Goal: Information Seeking & Learning: Learn about a topic

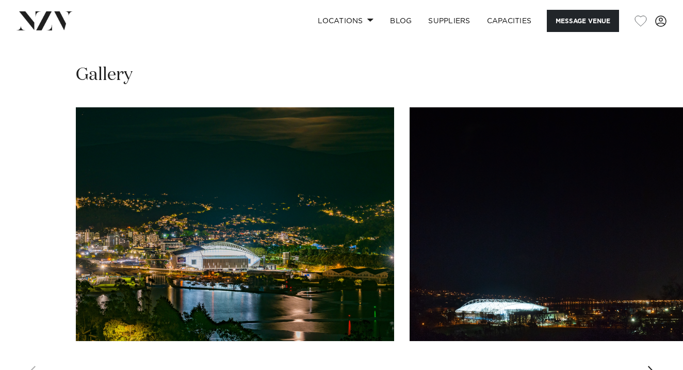
scroll to position [1022, 0]
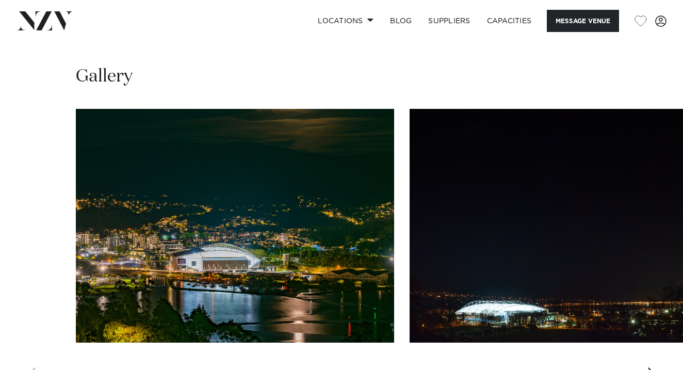
click at [476, 196] on img "2 / 23" at bounding box center [569, 226] width 318 height 234
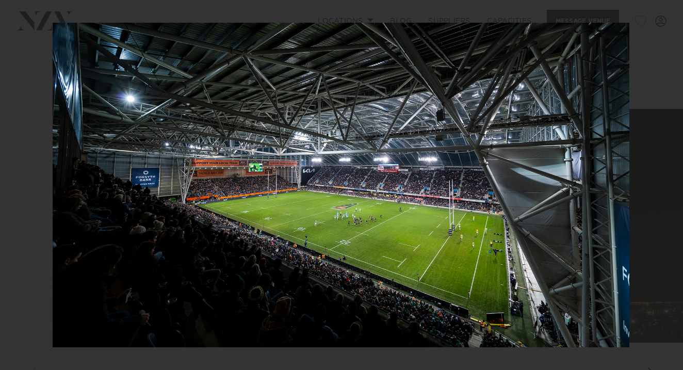
click at [305, 256] on img at bounding box center [341, 185] width 577 height 324
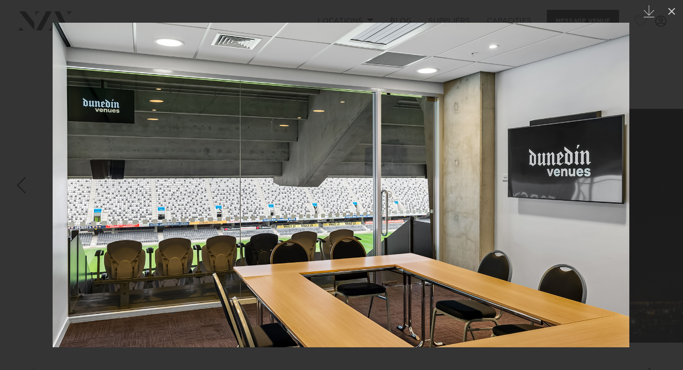
click at [593, 279] on img at bounding box center [341, 185] width 577 height 324
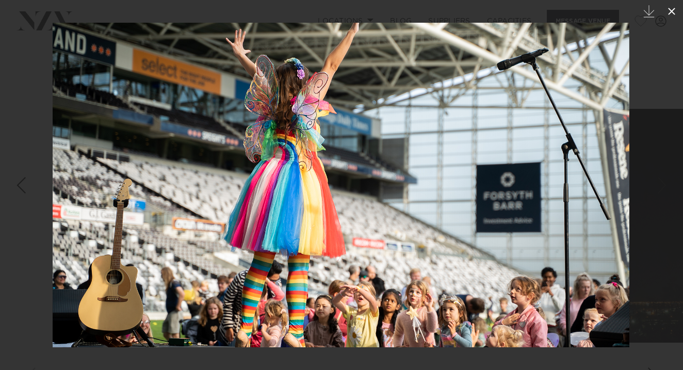
click at [672, 7] on icon at bounding box center [671, 11] width 12 height 12
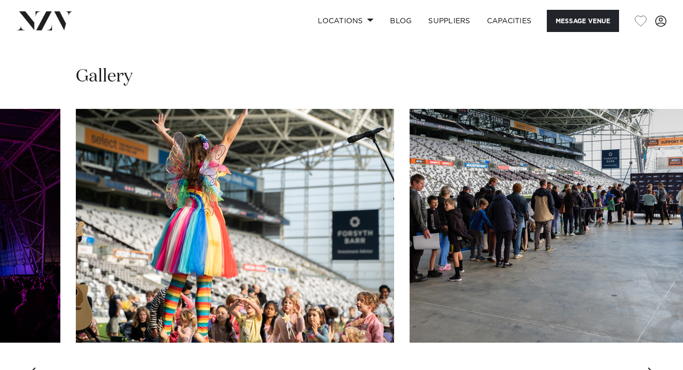
click at [30, 367] on div "Previous slide" at bounding box center [31, 375] width 10 height 17
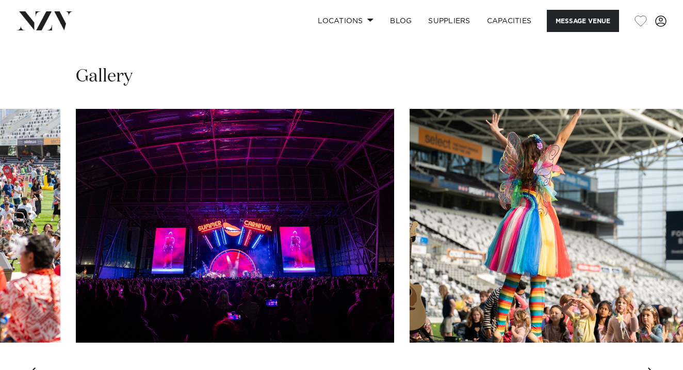
click at [30, 367] on div "Previous slide" at bounding box center [31, 375] width 10 height 17
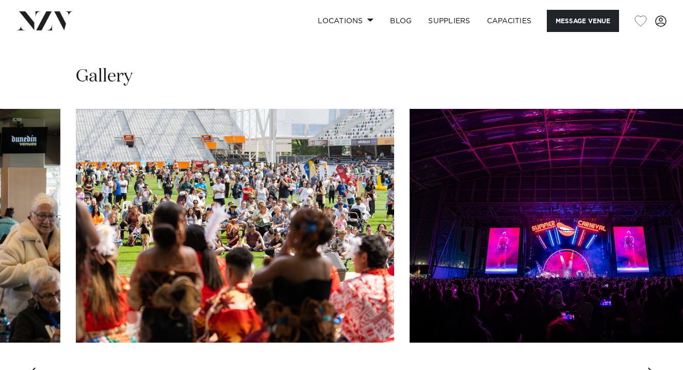
click at [30, 367] on div "Previous slide" at bounding box center [31, 375] width 10 height 17
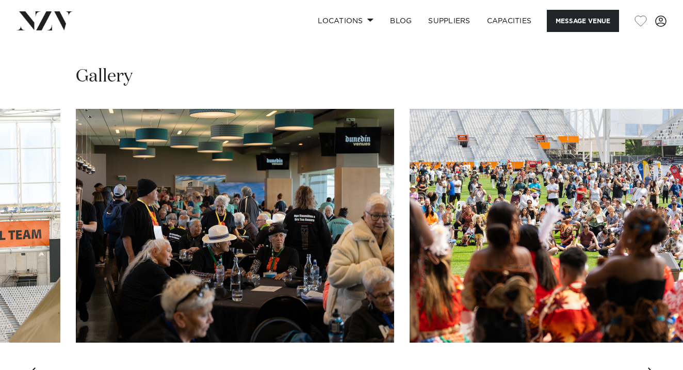
click at [30, 367] on div "Previous slide" at bounding box center [31, 375] width 10 height 17
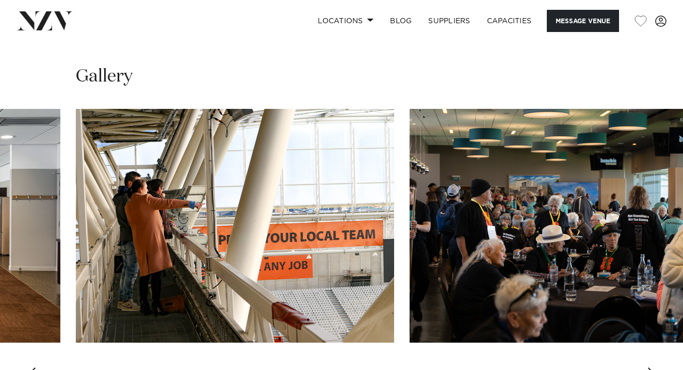
click at [30, 367] on div "Previous slide" at bounding box center [31, 375] width 10 height 17
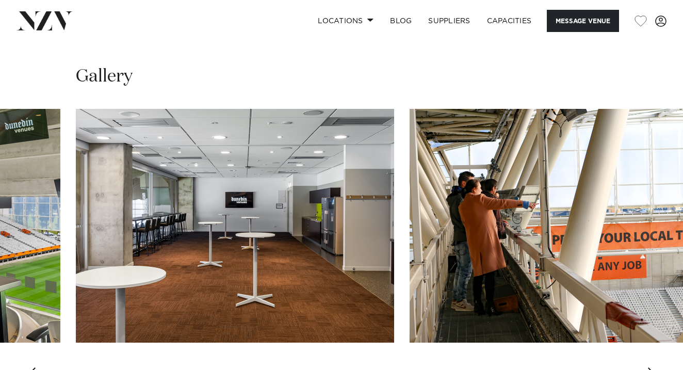
click at [30, 367] on div "Previous slide" at bounding box center [31, 375] width 10 height 17
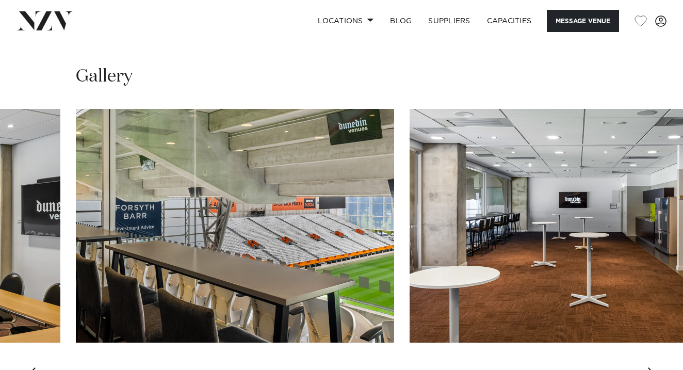
click at [28, 367] on div "Previous slide" at bounding box center [31, 375] width 10 height 17
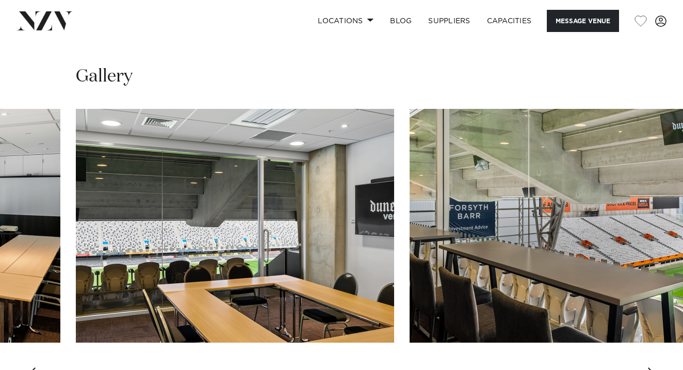
click at [28, 367] on div "Previous slide" at bounding box center [31, 375] width 10 height 17
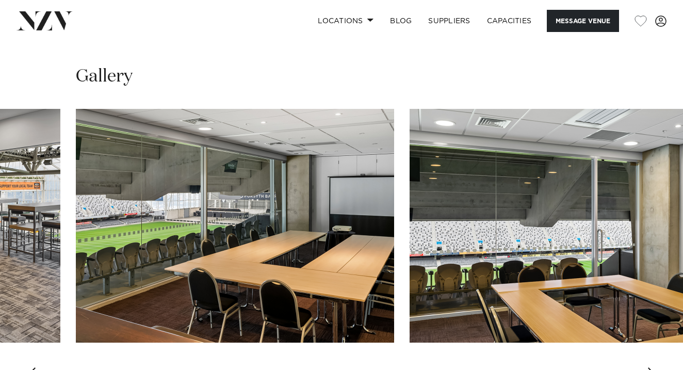
click at [28, 367] on div "Previous slide" at bounding box center [31, 375] width 10 height 17
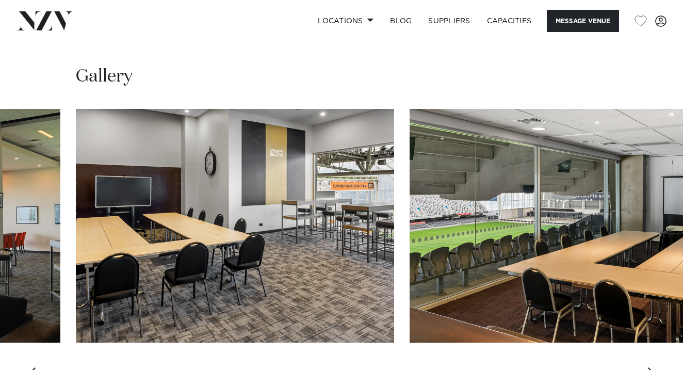
click at [28, 367] on div "Previous slide" at bounding box center [31, 375] width 10 height 17
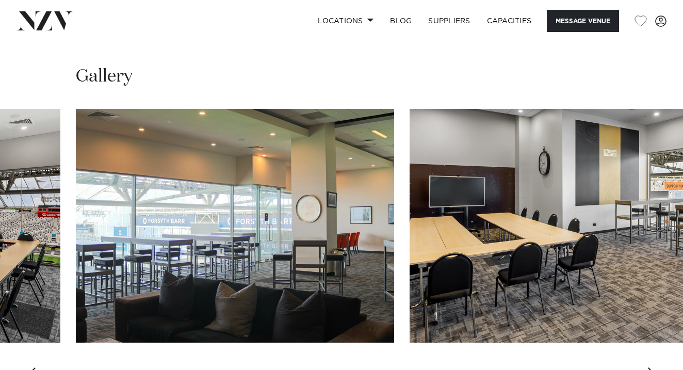
click at [28, 367] on div "Previous slide" at bounding box center [31, 375] width 10 height 17
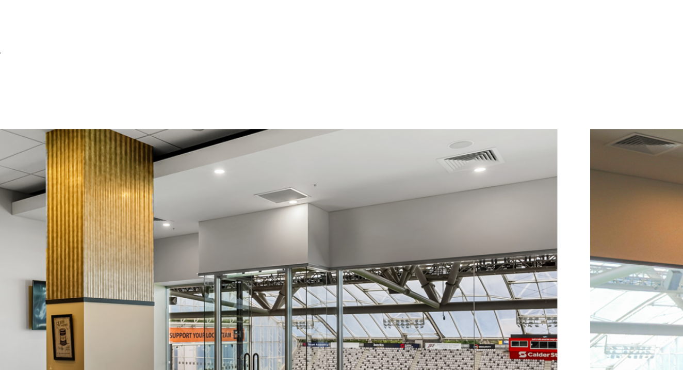
scroll to position [1027, 0]
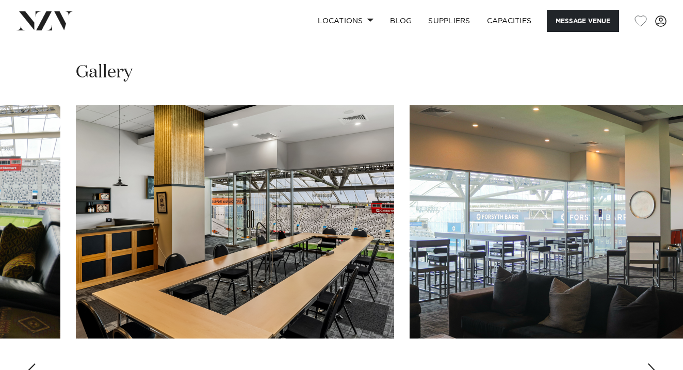
click at [33, 363] on div "Previous slide" at bounding box center [31, 371] width 10 height 17
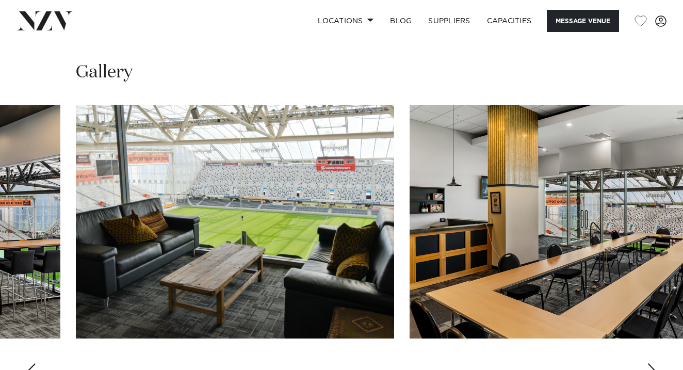
click at [34, 363] on div "Previous slide" at bounding box center [31, 371] width 10 height 17
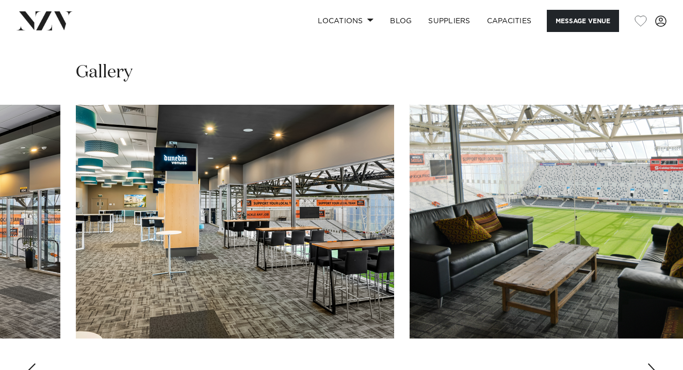
click at [511, 181] on img "8 / 23" at bounding box center [569, 222] width 318 height 234
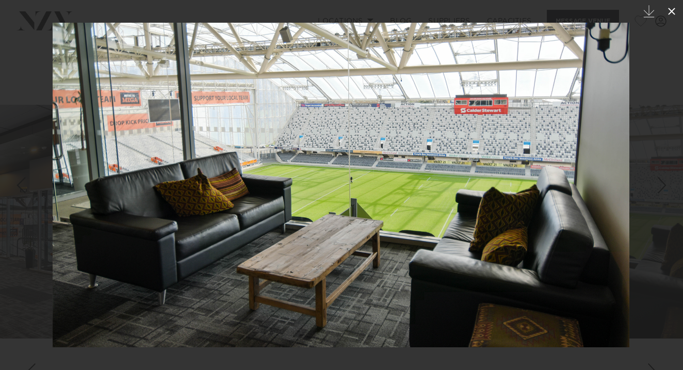
click at [672, 6] on icon at bounding box center [671, 11] width 12 height 12
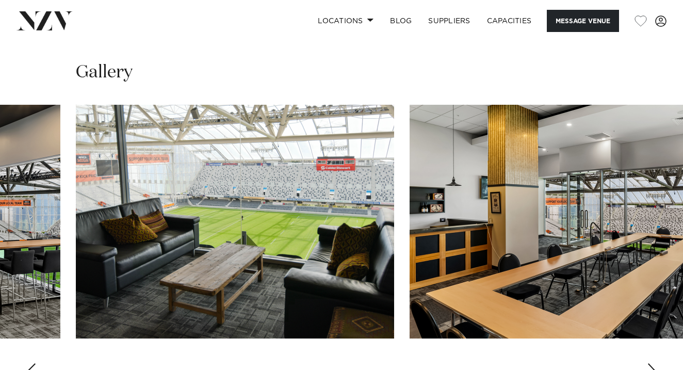
click at [25, 278] on swiper-container at bounding box center [341, 246] width 683 height 283
click at [30, 363] on div "Previous slide" at bounding box center [31, 371] width 10 height 17
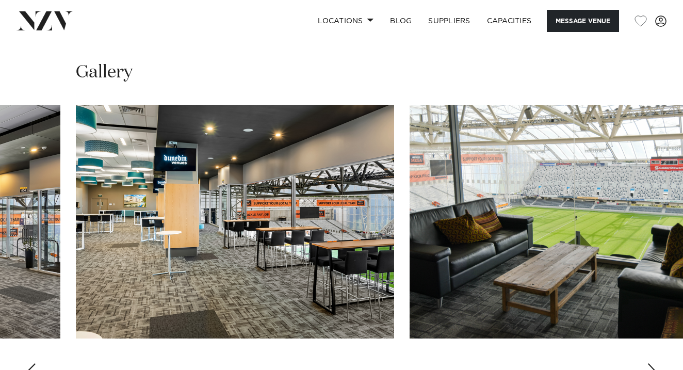
click at [650, 363] on div "Next slide" at bounding box center [652, 371] width 10 height 17
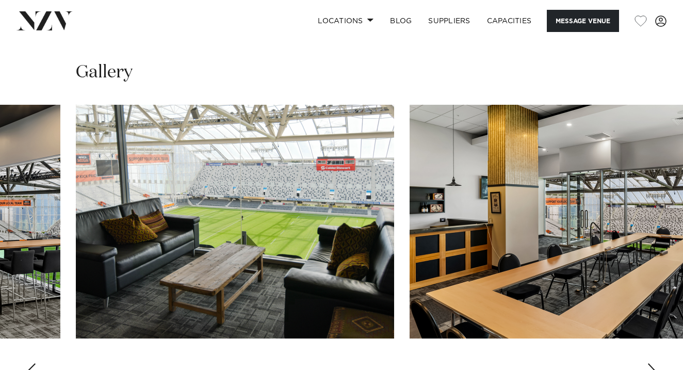
click at [651, 363] on div "Next slide" at bounding box center [652, 371] width 10 height 17
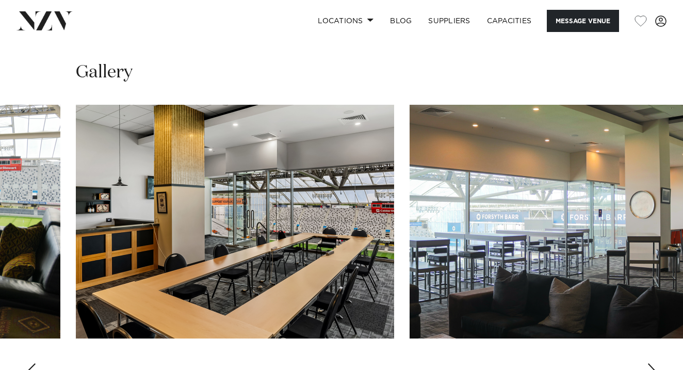
click at [650, 363] on div "Next slide" at bounding box center [652, 371] width 10 height 17
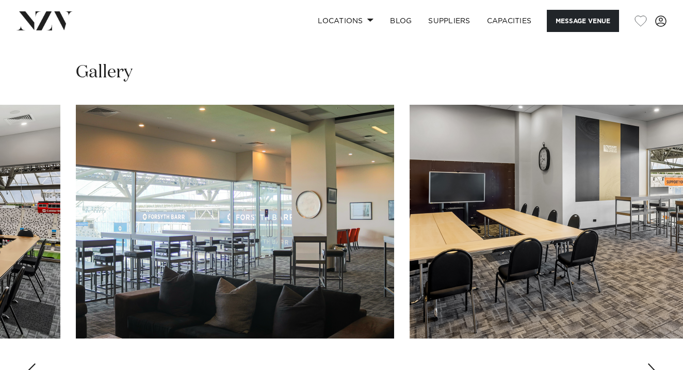
click at [650, 363] on div "Next slide" at bounding box center [652, 371] width 10 height 17
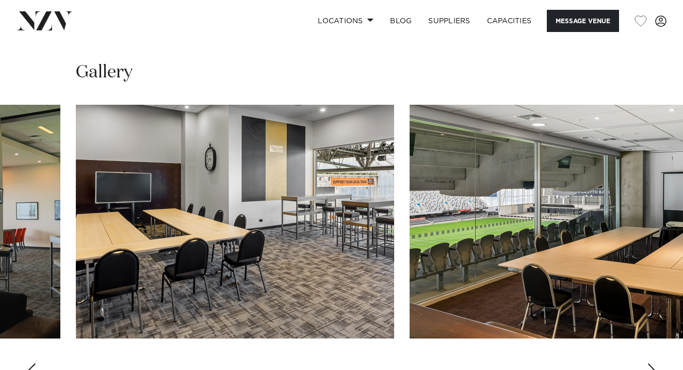
click at [650, 363] on div "Next slide" at bounding box center [652, 371] width 10 height 17
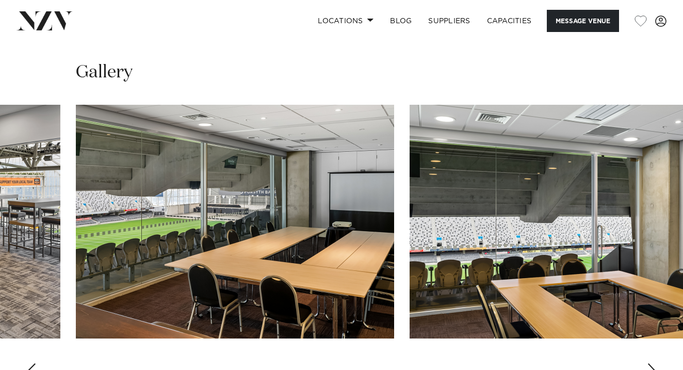
click at [652, 363] on div "Next slide" at bounding box center [652, 371] width 10 height 17
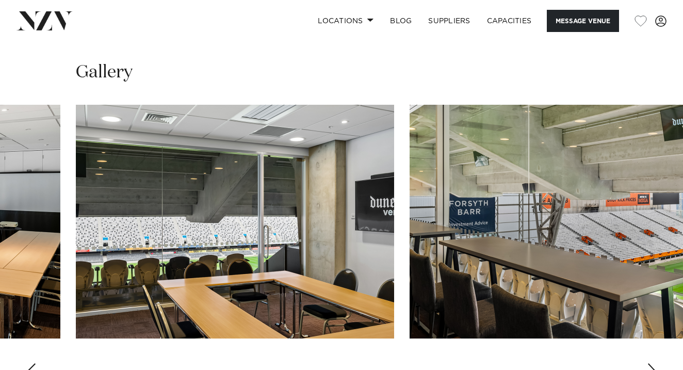
click at [652, 363] on div "Next slide" at bounding box center [652, 371] width 10 height 17
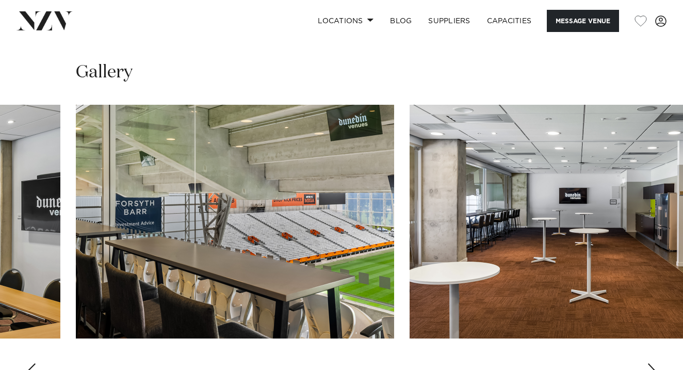
click at [652, 363] on div "Next slide" at bounding box center [652, 371] width 10 height 17
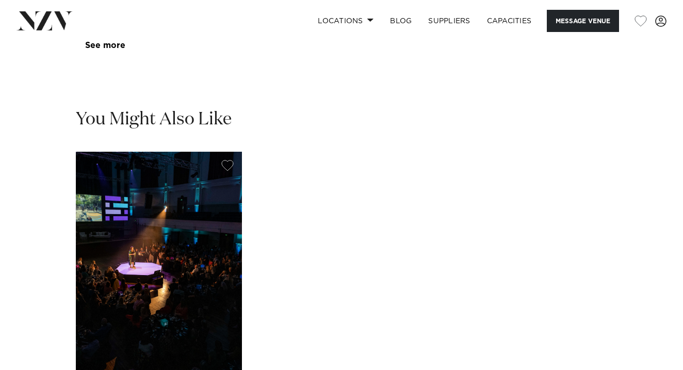
scroll to position [1607, 0]
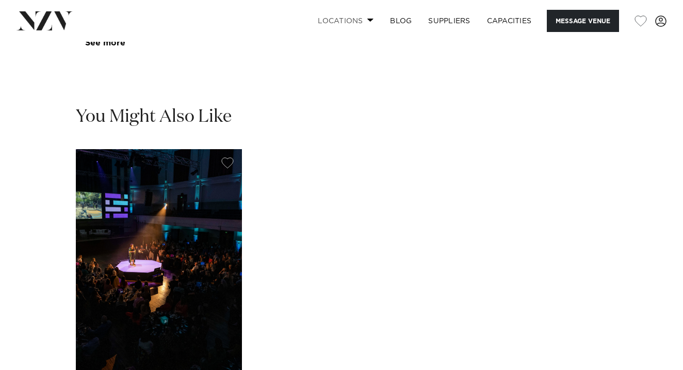
click at [362, 19] on link "Locations" at bounding box center [346, 21] width 72 height 22
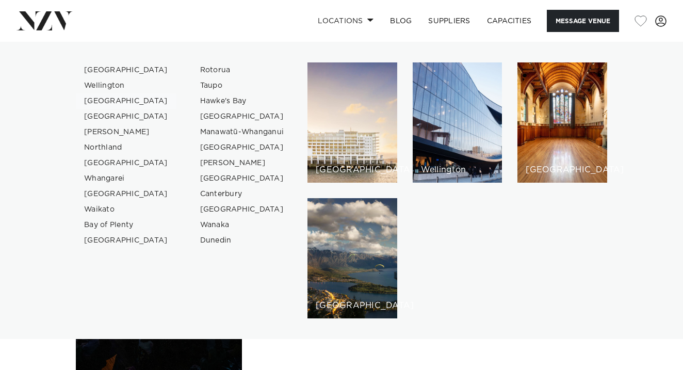
click at [86, 100] on link "[GEOGRAPHIC_DATA]" at bounding box center [126, 100] width 101 height 15
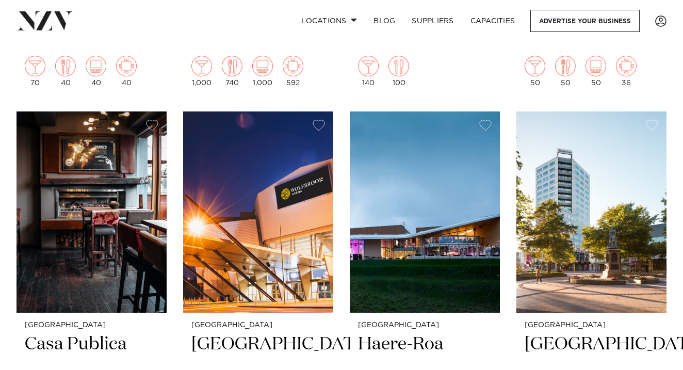
scroll to position [1618, 0]
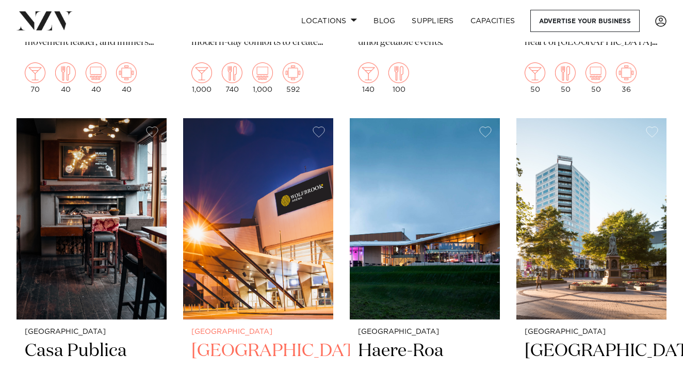
click at [250, 347] on h2 "[GEOGRAPHIC_DATA]" at bounding box center [258, 374] width 134 height 70
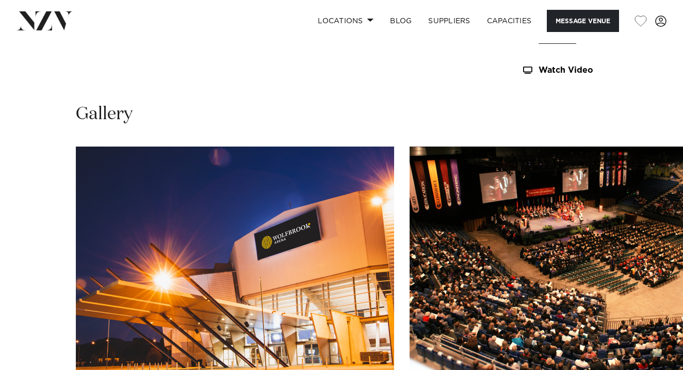
scroll to position [973, 0]
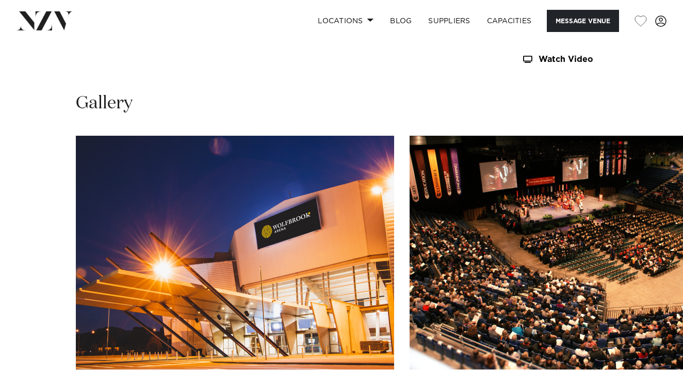
click at [458, 230] on img "2 / 7" at bounding box center [569, 253] width 318 height 234
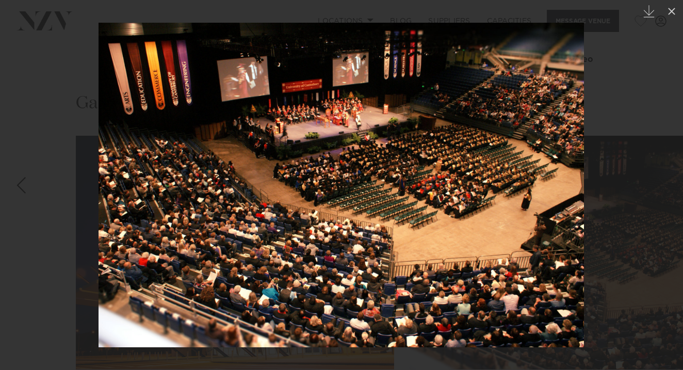
click at [633, 202] on div at bounding box center [341, 185] width 683 height 370
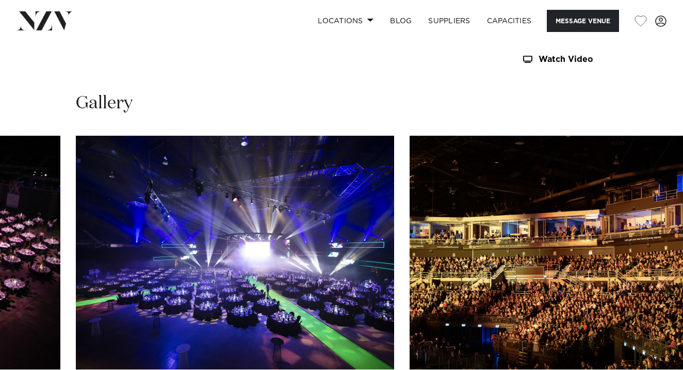
click at [596, 239] on img "6 / 7" at bounding box center [569, 253] width 318 height 234
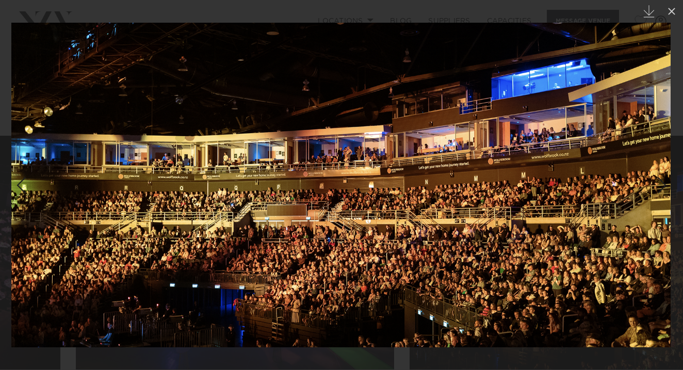
click at [596, 239] on img at bounding box center [340, 185] width 659 height 324
click at [622, 356] on div at bounding box center [341, 185] width 683 height 370
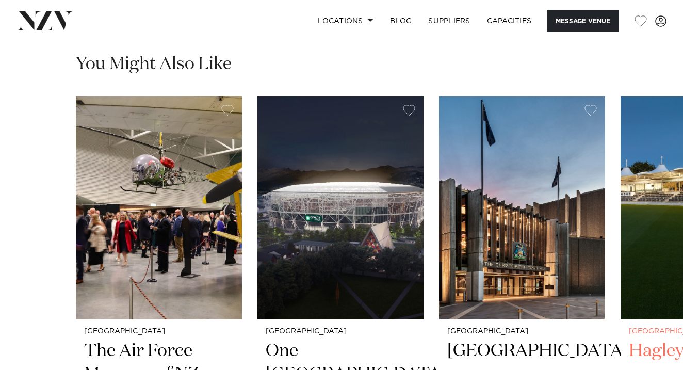
scroll to position [1569, 0]
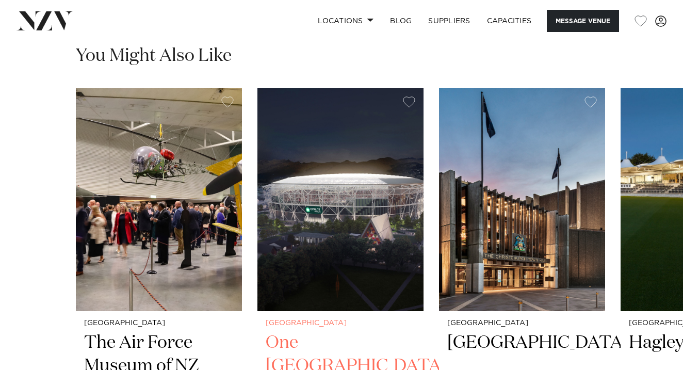
click at [305, 331] on h2 "One [GEOGRAPHIC_DATA]" at bounding box center [341, 366] width 150 height 70
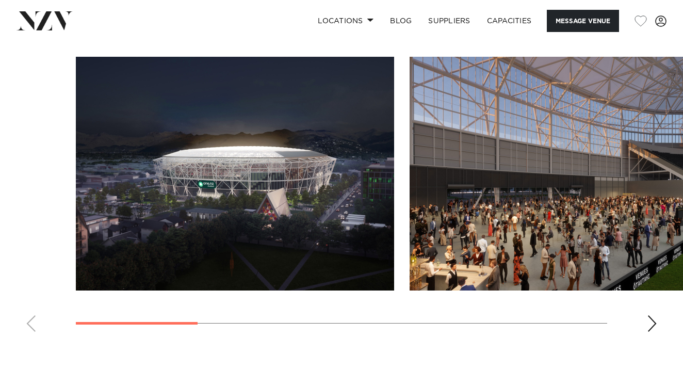
scroll to position [1038, 0]
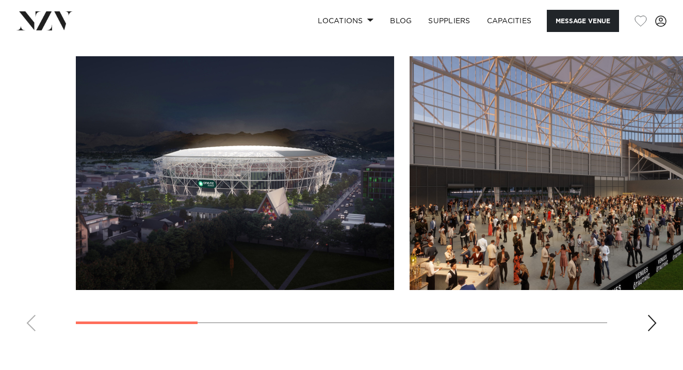
click at [515, 278] on img "2 / 7" at bounding box center [569, 173] width 318 height 234
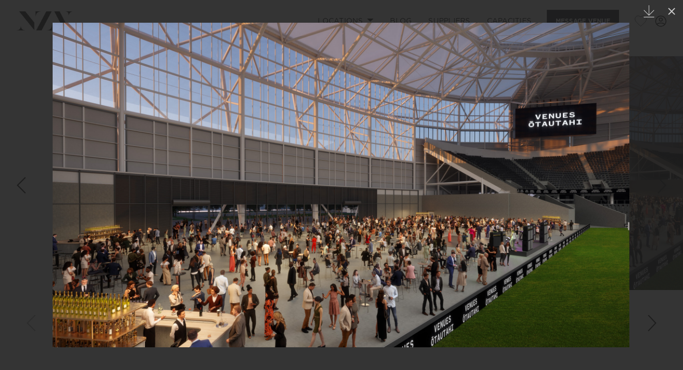
click at [637, 262] on div at bounding box center [341, 185] width 683 height 370
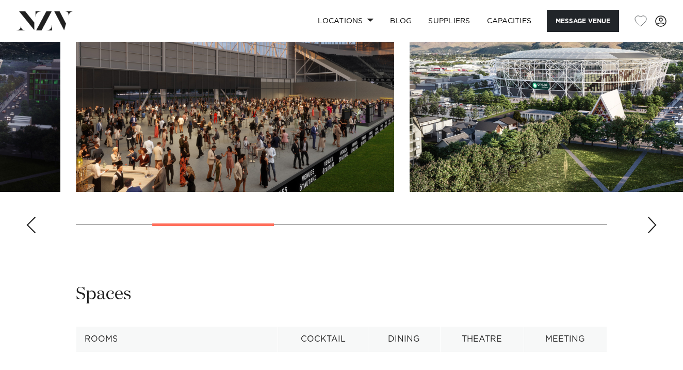
scroll to position [1136, 0]
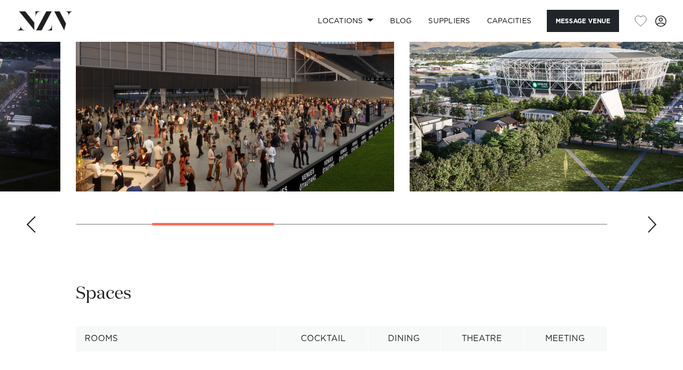
click at [653, 233] on div "Next slide" at bounding box center [652, 224] width 10 height 17
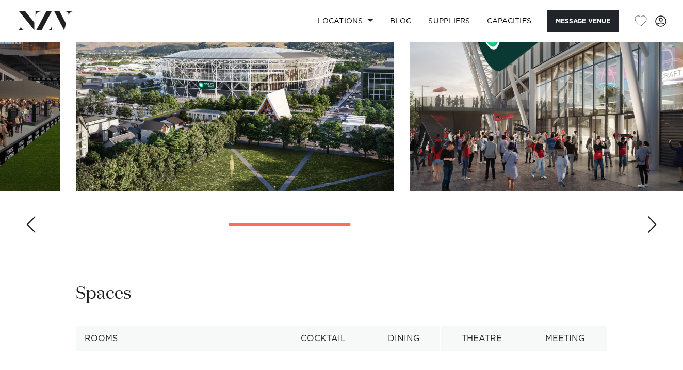
click at [653, 233] on div "Next slide" at bounding box center [652, 224] width 10 height 17
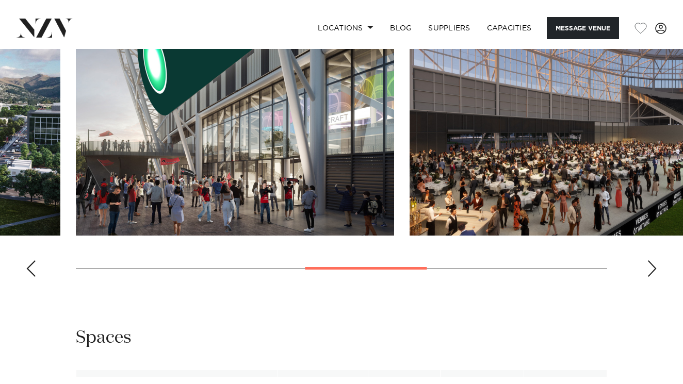
scroll to position [1122, 0]
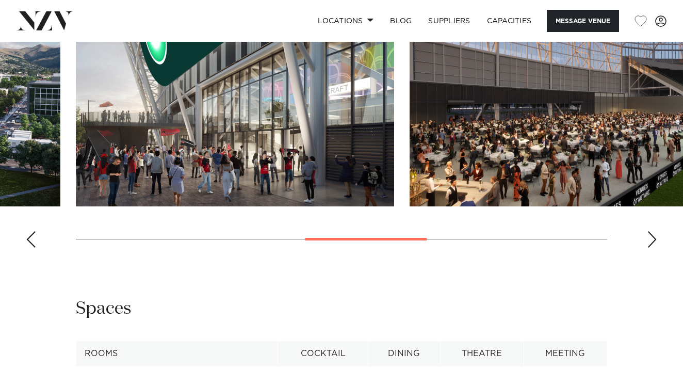
click at [652, 248] on div "Next slide" at bounding box center [652, 239] width 10 height 17
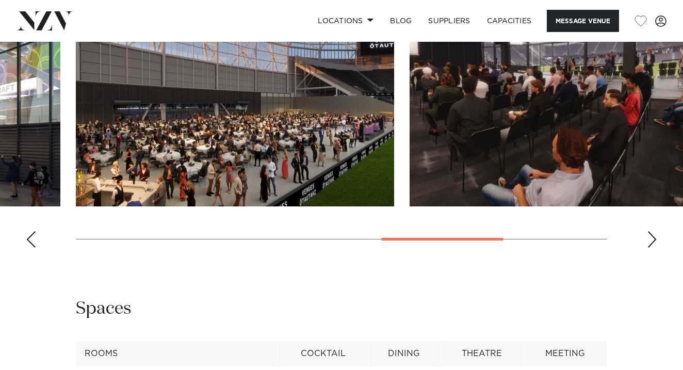
click at [652, 248] on div "Next slide" at bounding box center [652, 239] width 10 height 17
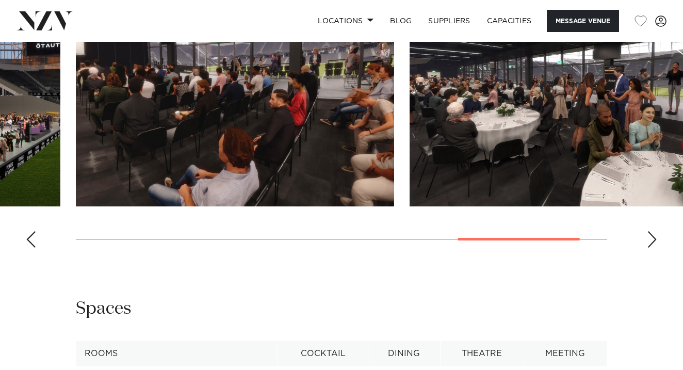
click at [653, 248] on div "Next slide" at bounding box center [652, 239] width 10 height 17
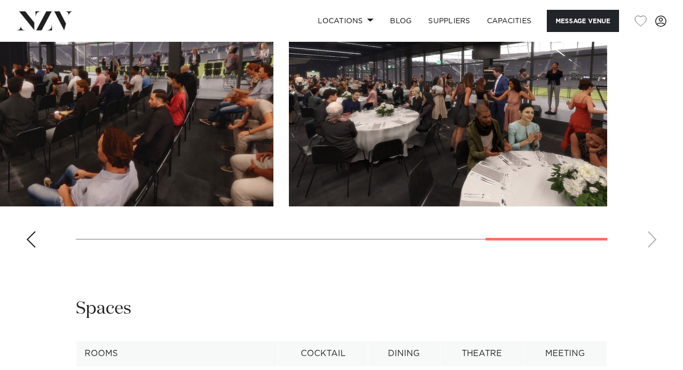
click at [405, 206] on img "7 / 7" at bounding box center [448, 90] width 318 height 234
